Goal: Task Accomplishment & Management: Manage account settings

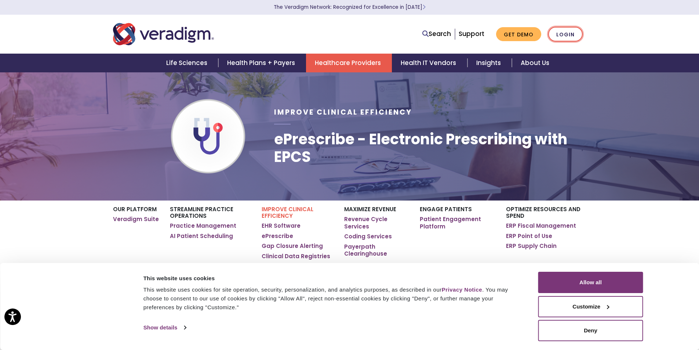
click at [572, 31] on link "Login" at bounding box center [565, 34] width 35 height 15
